Goal: Check status

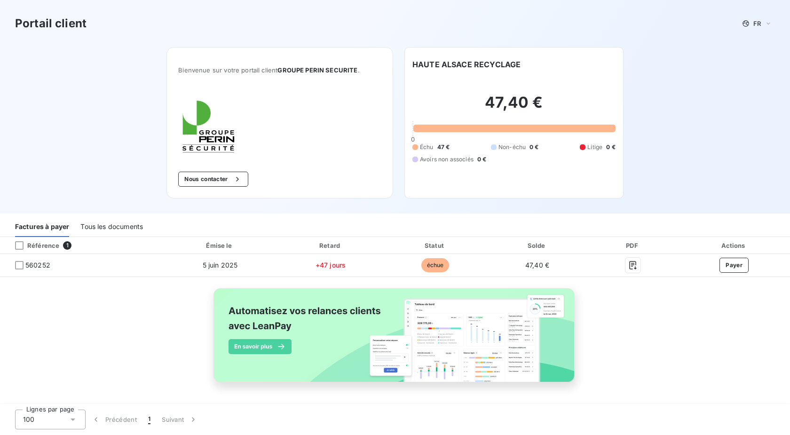
click at [146, 417] on button "1" at bounding box center [150, 420] width 14 height 20
click at [102, 226] on div "Tous les documents" at bounding box center [111, 227] width 63 height 20
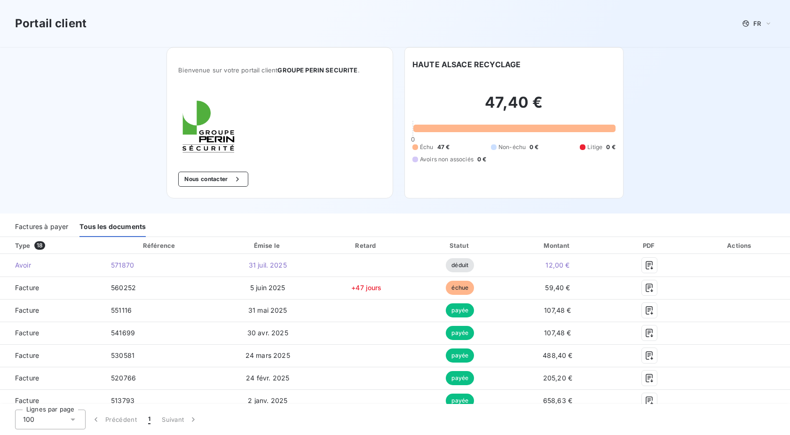
scroll to position [48, 0]
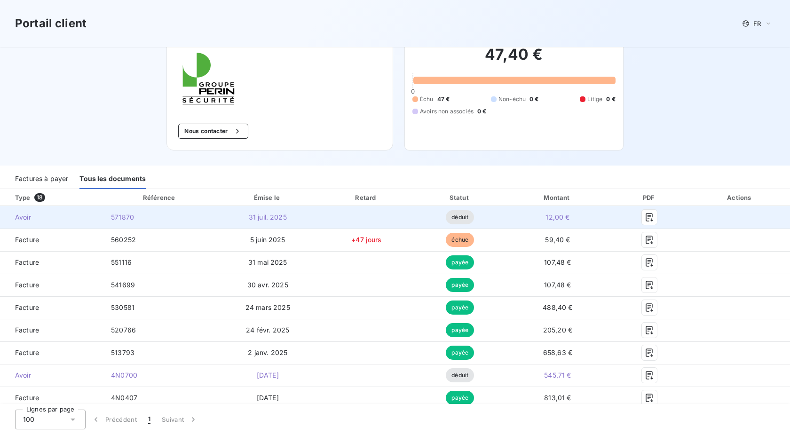
click at [114, 218] on span "571870" at bounding box center [122, 217] width 23 height 8
click at [645, 215] on icon "button" at bounding box center [649, 217] width 9 height 9
click at [645, 214] on icon "button" at bounding box center [649, 217] width 9 height 9
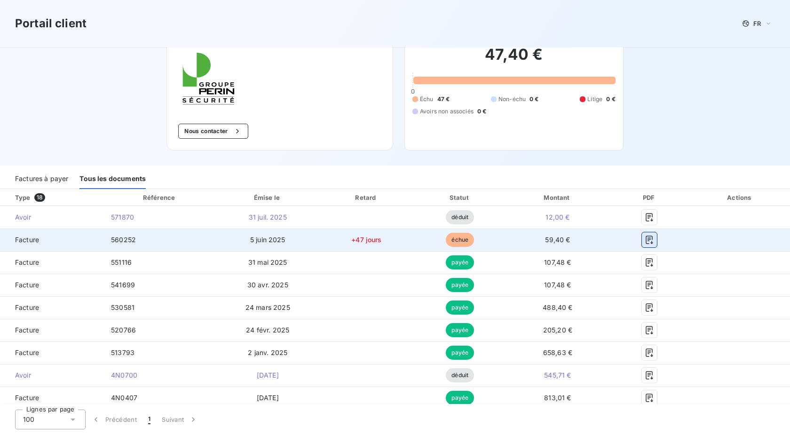
click at [645, 237] on icon "button" at bounding box center [649, 239] width 9 height 9
drag, startPoint x: 716, startPoint y: 244, endPoint x: 724, endPoint y: 242, distance: 7.8
click at [717, 244] on td at bounding box center [740, 240] width 100 height 23
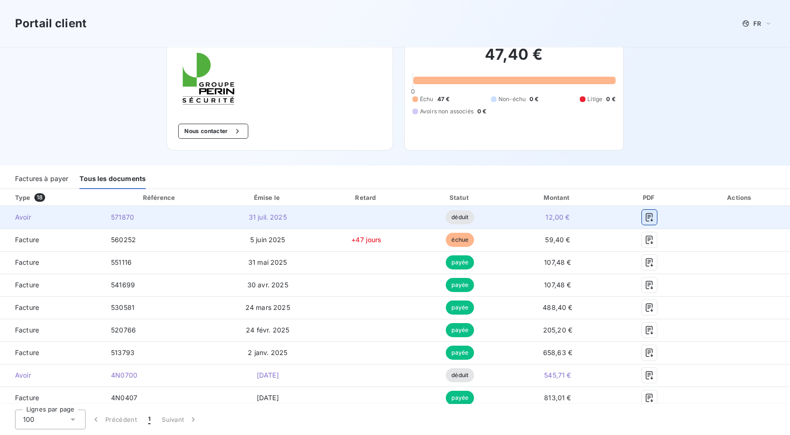
click at [645, 214] on icon "button" at bounding box center [649, 217] width 9 height 9
click at [163, 216] on td "571870" at bounding box center [159, 217] width 113 height 23
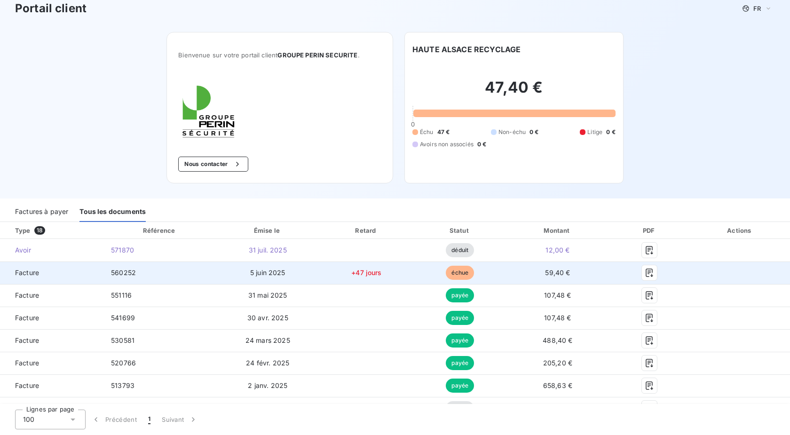
scroll to position [0, 0]
